Goal: Task Accomplishment & Management: Use online tool/utility

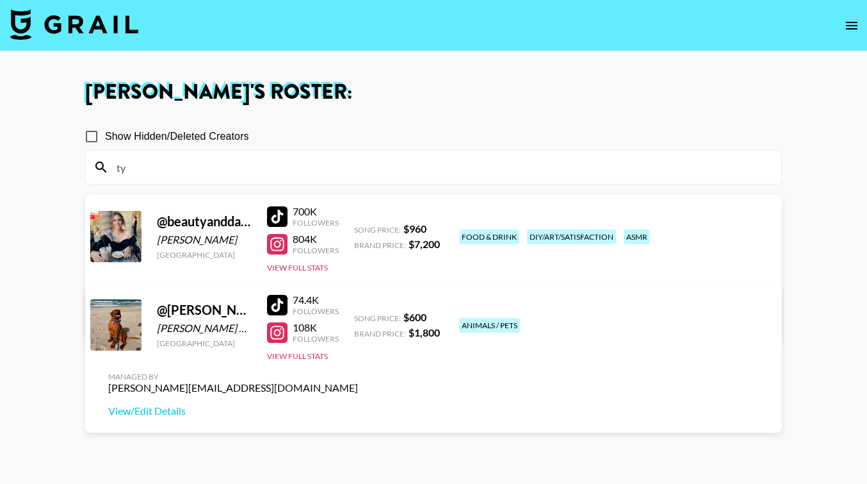
type input "t"
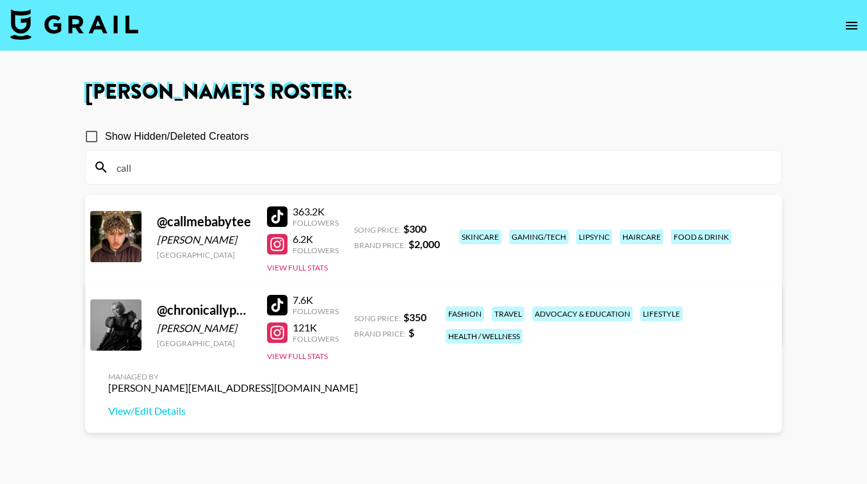
click at [847, 31] on icon "open drawer" at bounding box center [851, 25] width 15 height 15
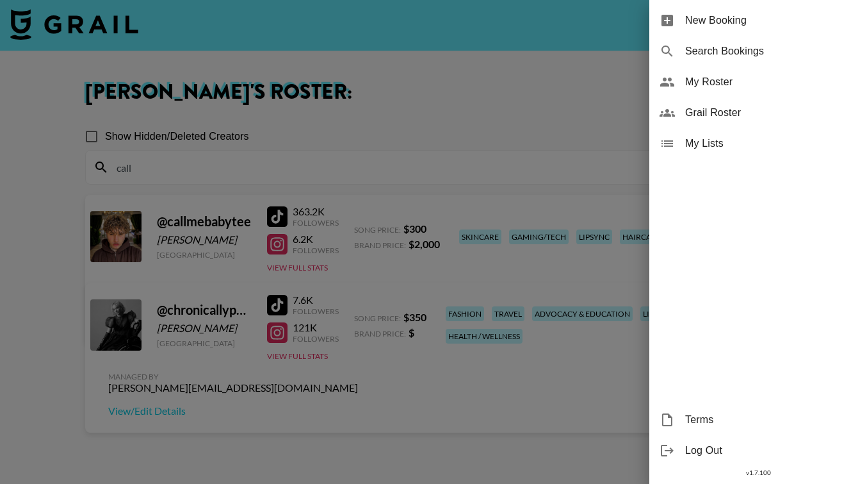
click at [311, 162] on div at bounding box center [433, 242] width 867 height 484
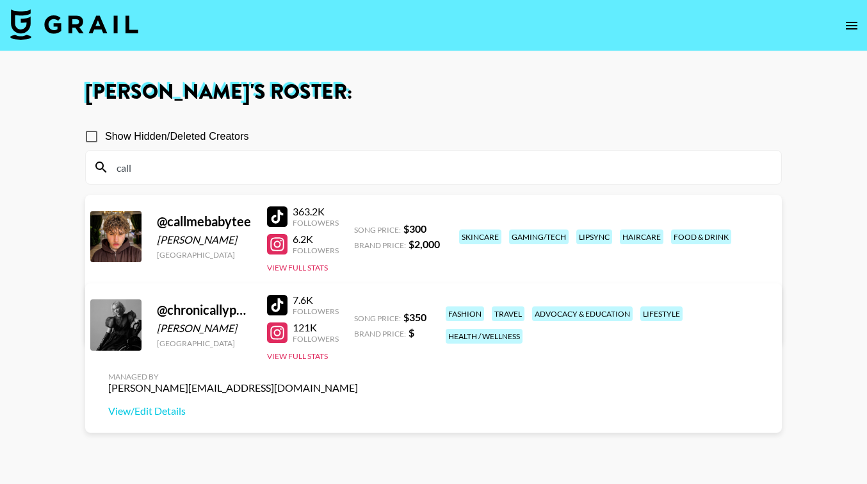
drag, startPoint x: 147, startPoint y: 175, endPoint x: 117, endPoint y: 159, distance: 33.5
click at [122, 163] on input "call" at bounding box center [441, 167] width 665 height 20
type input "c"
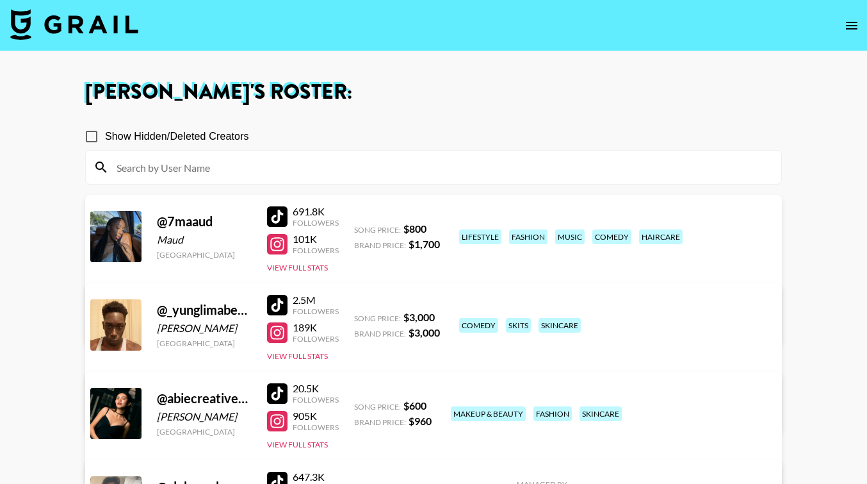
click at [849, 29] on icon "open drawer" at bounding box center [851, 25] width 15 height 15
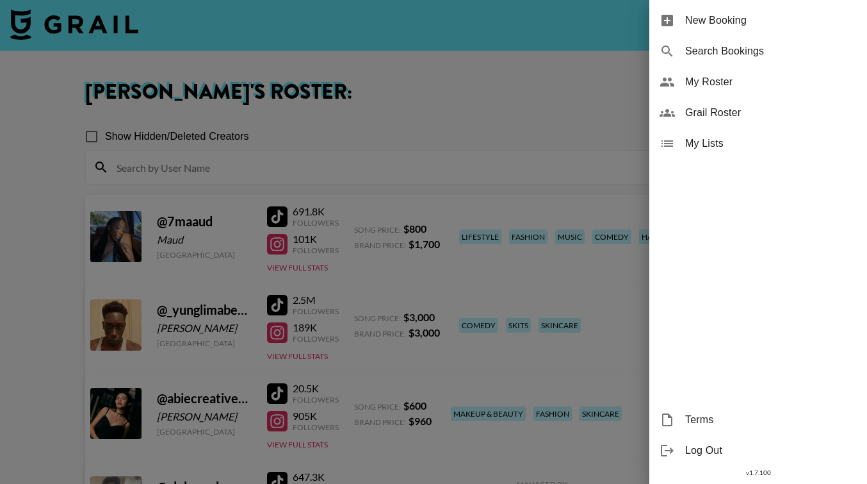
click at [495, 35] on div at bounding box center [433, 242] width 867 height 484
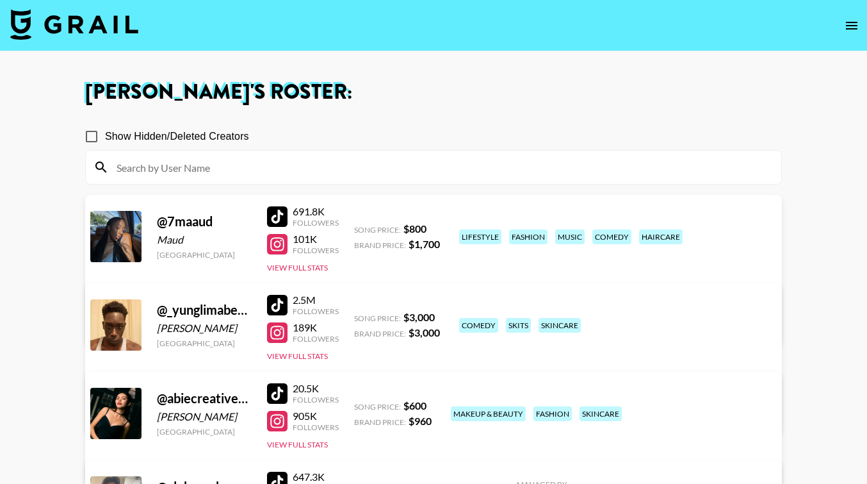
click at [86, 15] on img at bounding box center [74, 24] width 128 height 31
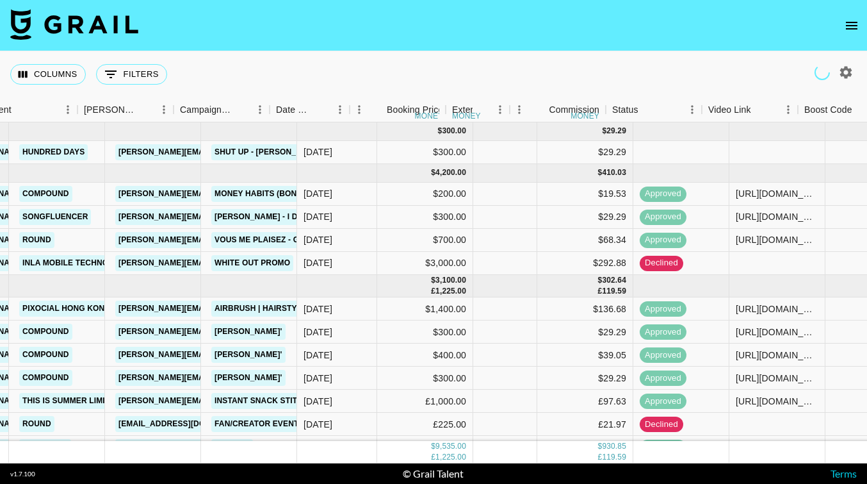
scroll to position [0, 470]
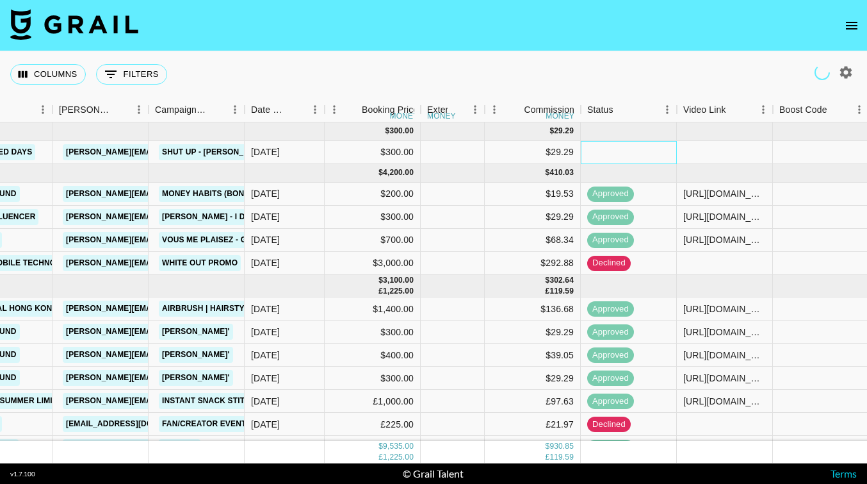
click at [630, 151] on div at bounding box center [629, 152] width 96 height 23
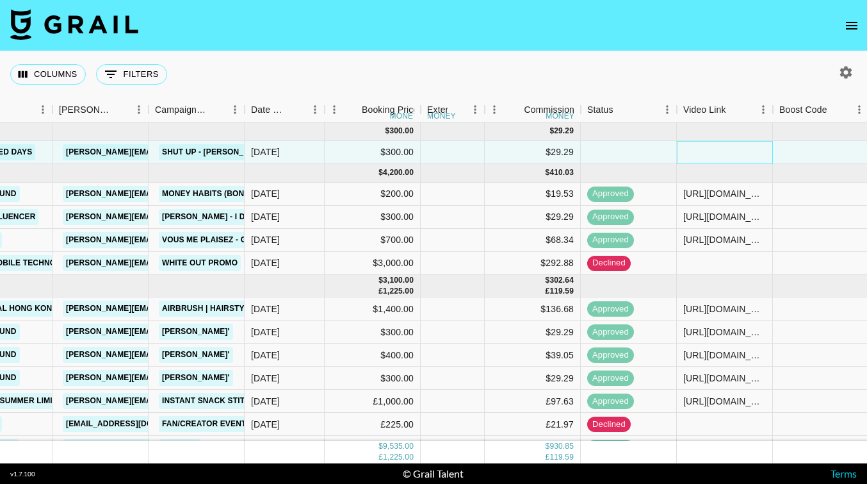
click at [709, 154] on div at bounding box center [725, 152] width 96 height 23
click at [716, 154] on div at bounding box center [725, 152] width 96 height 23
type input "[URL][DOMAIN_NAME]"
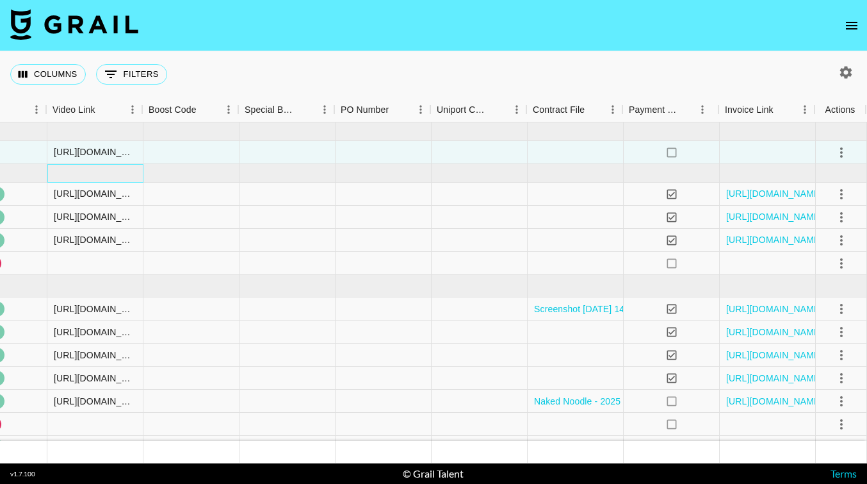
scroll to position [0, 1099]
click at [844, 160] on button "select merge strategy" at bounding box center [842, 153] width 22 height 22
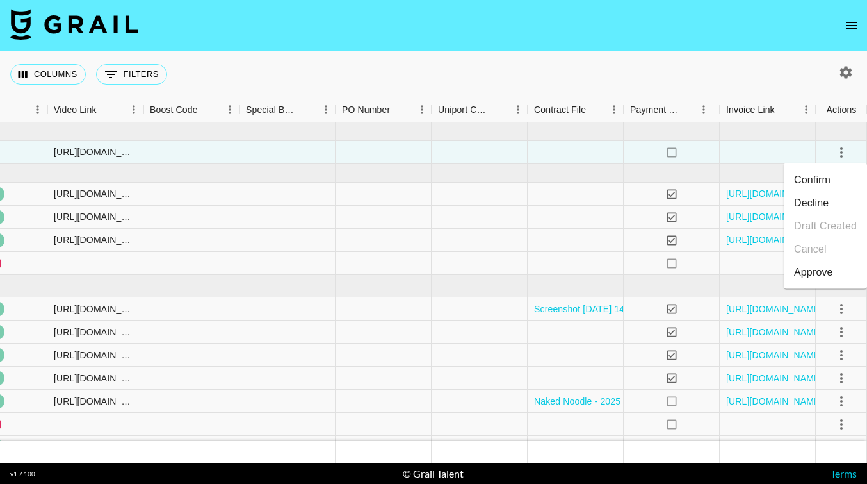
click at [817, 266] on div "Approve" at bounding box center [813, 272] width 39 height 15
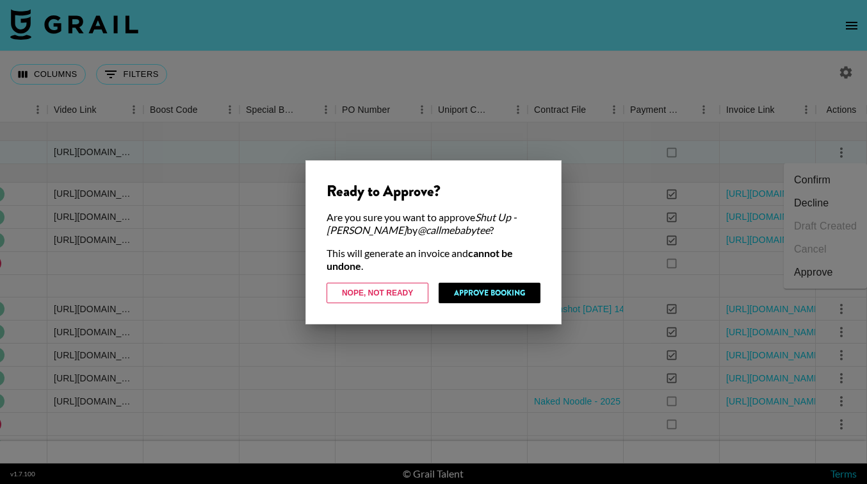
click at [500, 286] on button "Approve Booking" at bounding box center [490, 292] width 102 height 20
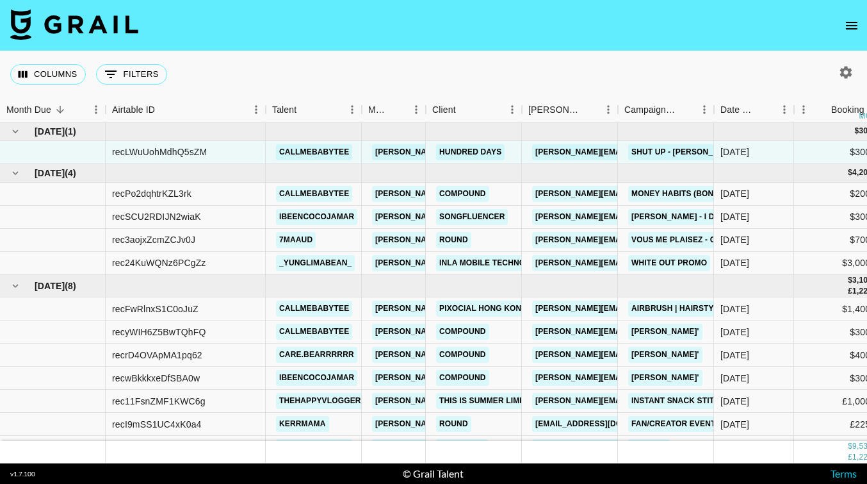
scroll to position [0, 0]
drag, startPoint x: 227, startPoint y: 147, endPoint x: 105, endPoint y: 145, distance: 121.7
copy div "recLWuUohMdhQ5sZM"
